Goal: Information Seeking & Learning: Learn about a topic

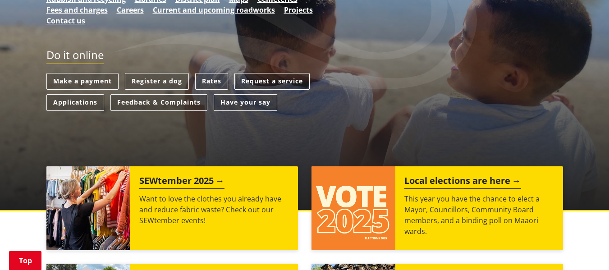
scroll to position [225, 0]
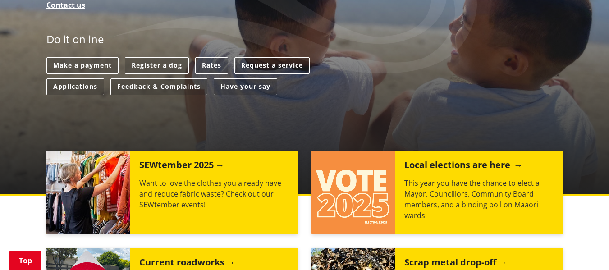
click at [478, 164] on h2 "Local elections are here" at bounding box center [462, 167] width 117 height 14
click at [376, 169] on img at bounding box center [353, 193] width 84 height 84
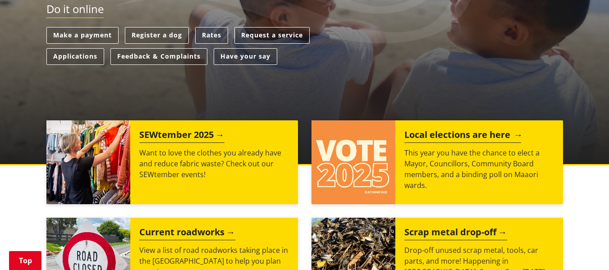
scroll to position [270, 0]
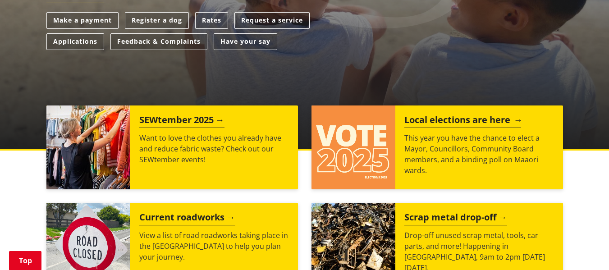
click at [444, 121] on h2 "Local elections are here" at bounding box center [462, 121] width 117 height 14
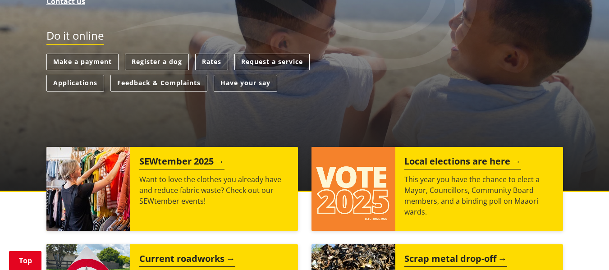
scroll to position [225, 0]
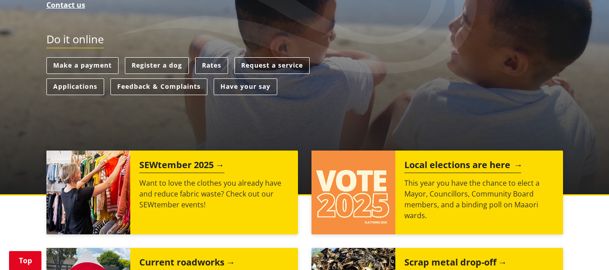
click at [508, 163] on h2 "Local elections are here" at bounding box center [462, 167] width 117 height 14
click at [374, 218] on img at bounding box center [353, 193] width 84 height 84
